Goal: Task Accomplishment & Management: Complete application form

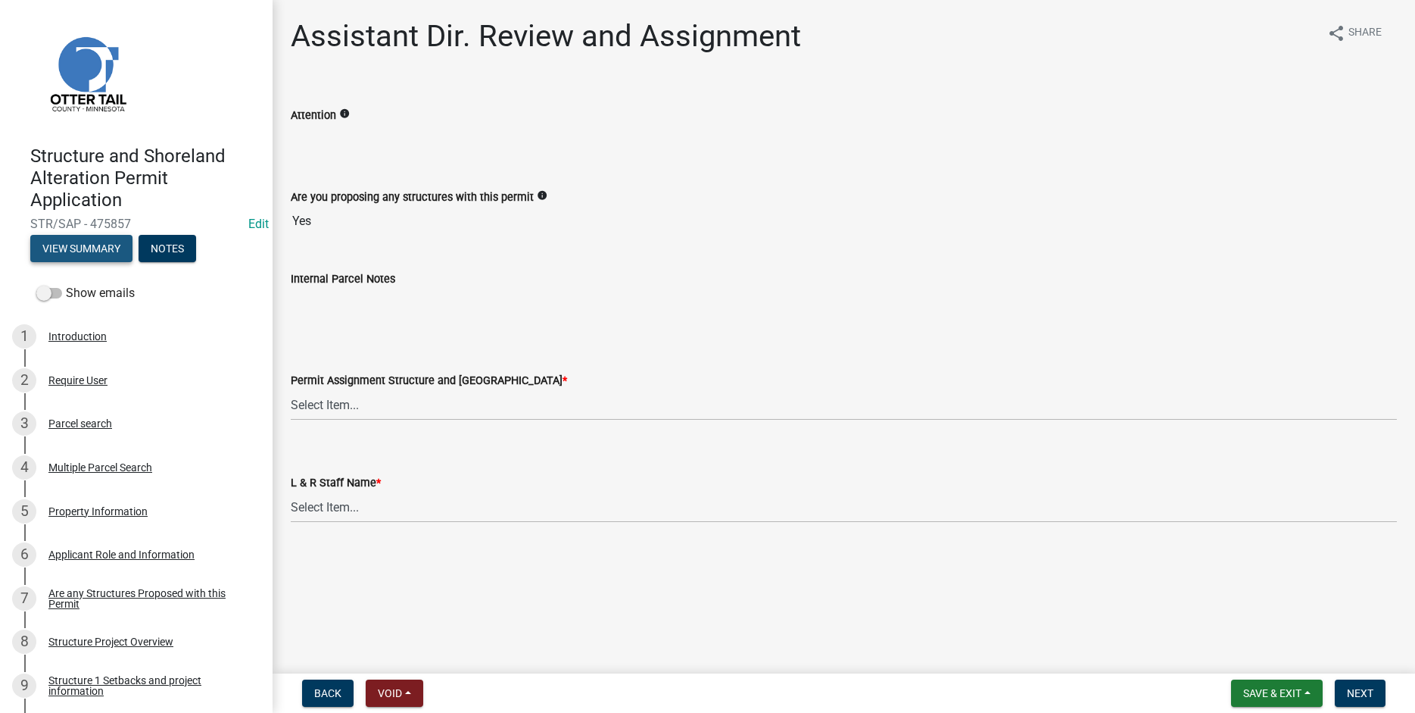
click at [59, 251] on button "View Summary" at bounding box center [81, 248] width 102 height 27
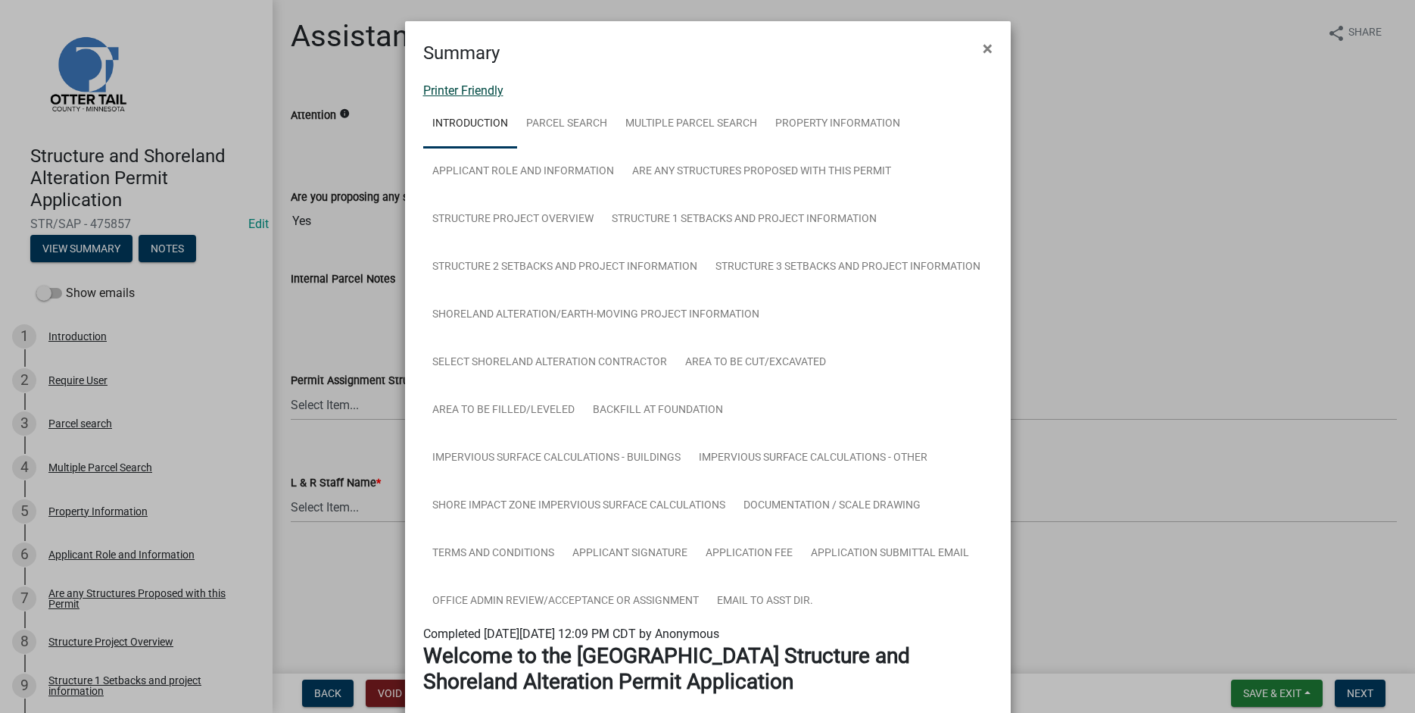
click at [446, 92] on link "Printer Friendly" at bounding box center [463, 90] width 80 height 14
click at [991, 42] on span "×" at bounding box center [988, 48] width 10 height 21
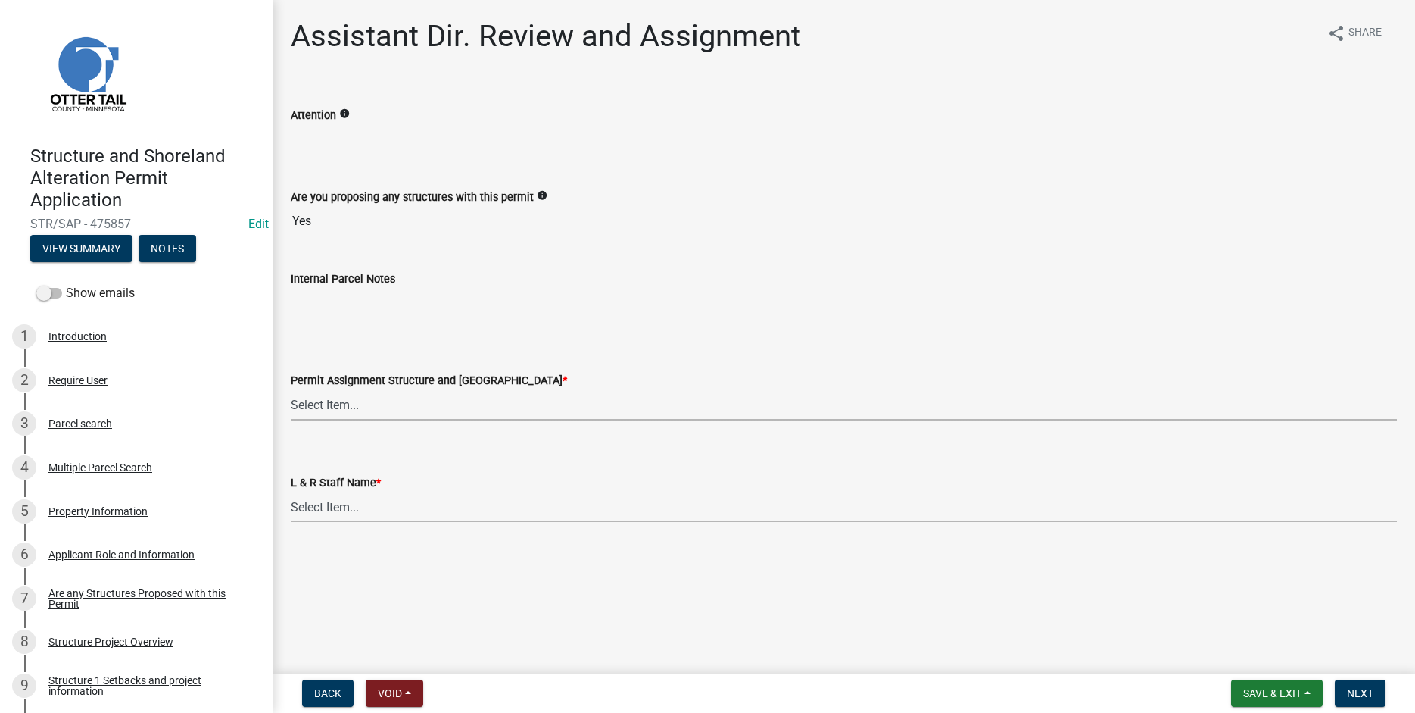
click at [291, 389] on select "Select Item... Alexis Newark (anewark@ottertailcounty.gov) Amy Busko (abusko@ot…" at bounding box center [844, 404] width 1106 height 31
click option "Andrea Perales (aperales@ottertailcounty.gov)" at bounding box center [0, 0] width 0 height 0
select select "fc504d62-a492-4196-a78d-ce00230c60b4"
click at [291, 491] on select "Select Item... Alexis Newark Amy Busko Andrea Perales Brittany Tollefson Christ…" at bounding box center [844, 506] width 1106 height 31
click option "Andrea Perales" at bounding box center [0, 0] width 0 height 0
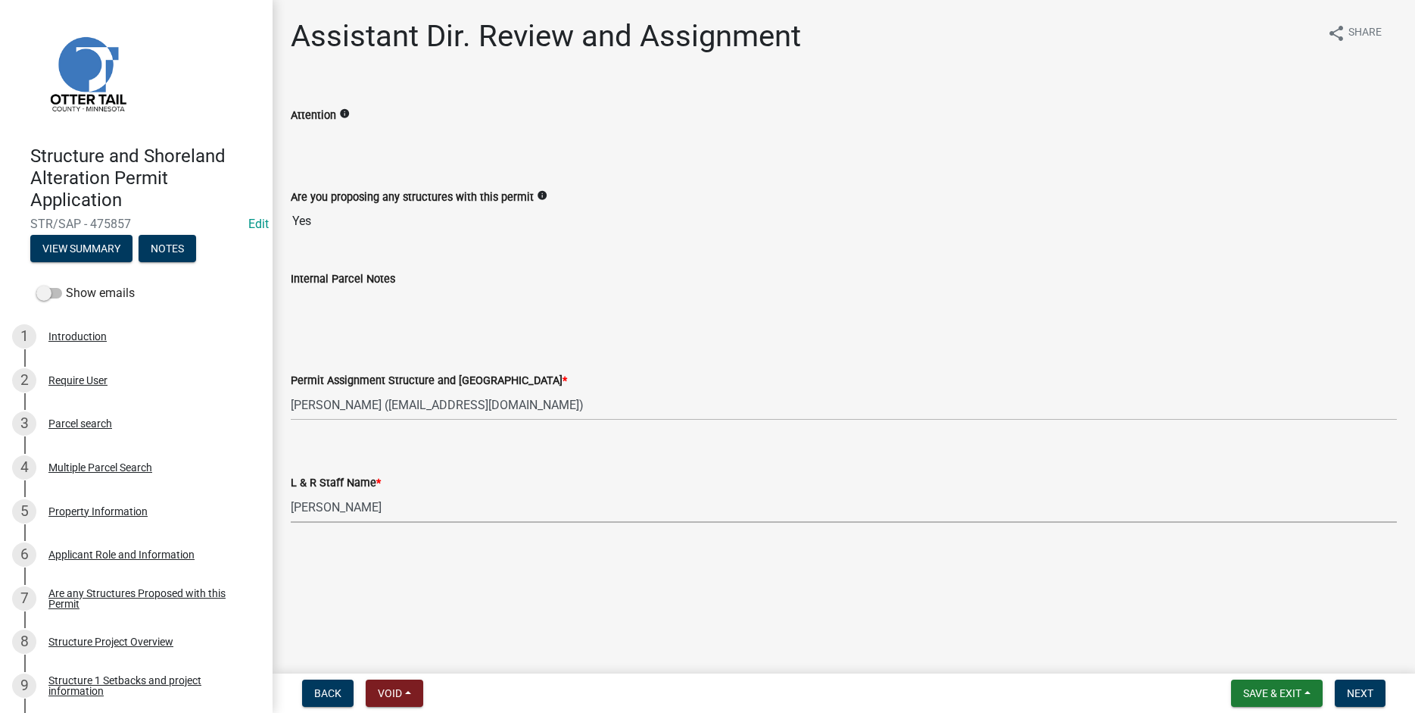
select select "4ffc802c-a91c-4807-8d38-a10afb9862f8"
click at [1356, 691] on span "Next" at bounding box center [1360, 693] width 27 height 12
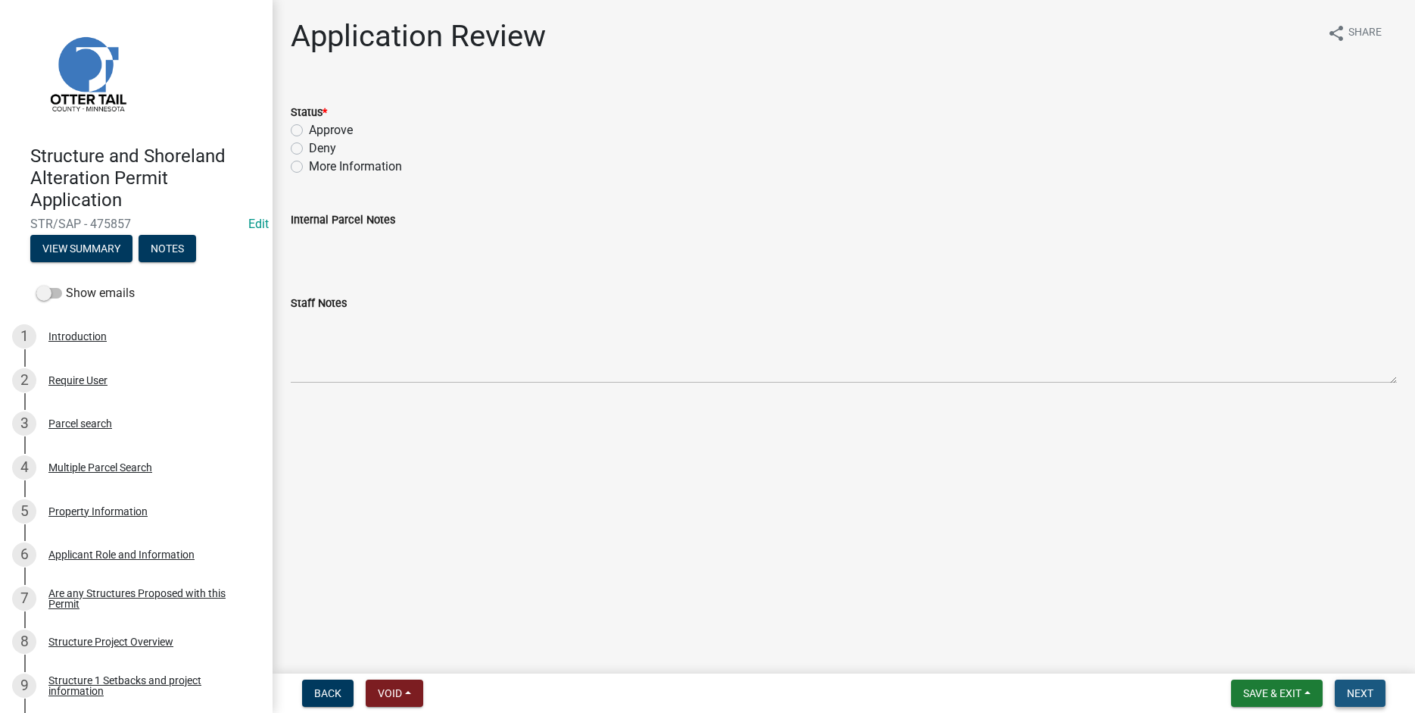
click at [1364, 692] on span "Next" at bounding box center [1360, 693] width 27 height 12
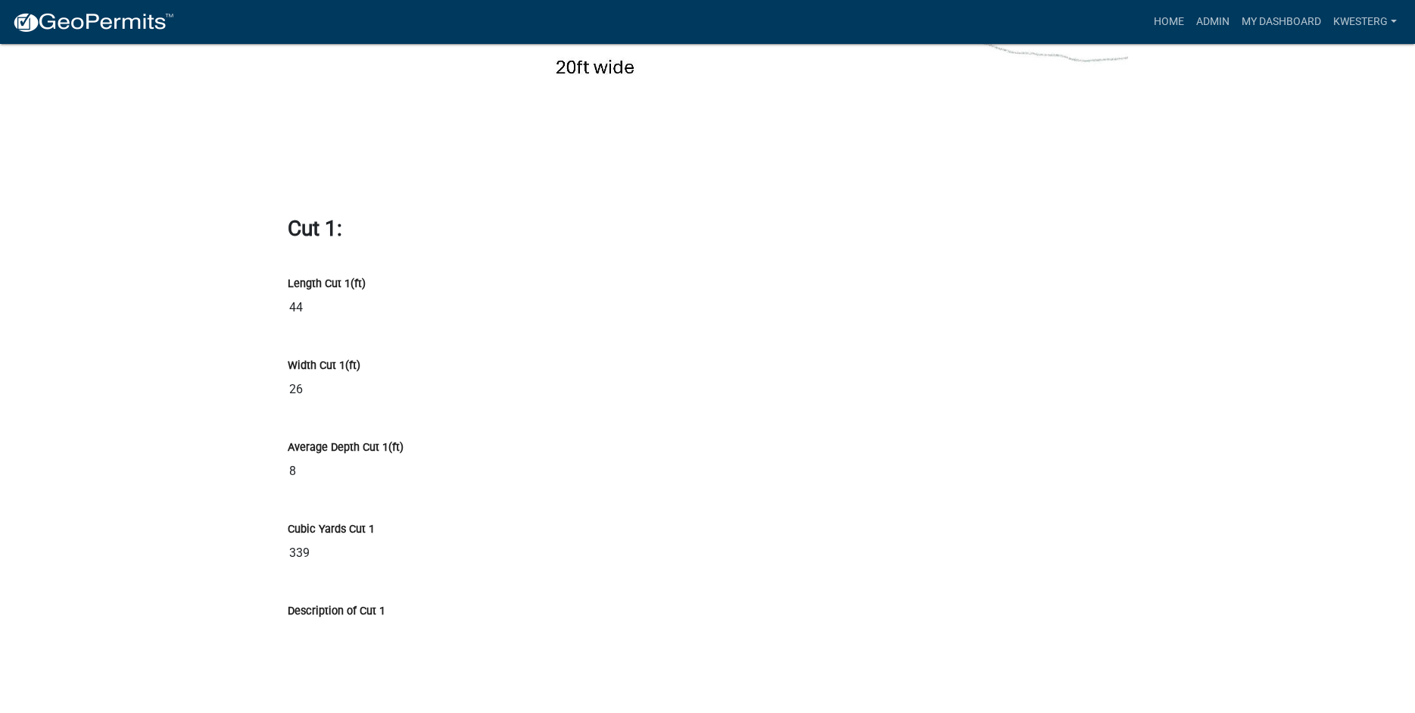
scroll to position [10427, 0]
